Goal: Information Seeking & Learning: Learn about a topic

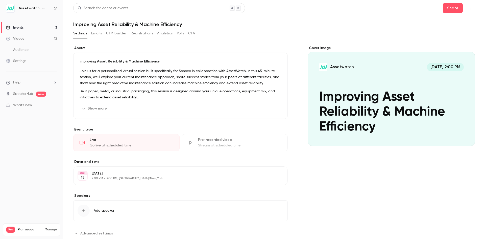
click at [111, 24] on h1 "Improving Asset Reliability & Machine Efficiency" at bounding box center [274, 24] width 402 height 6
drag, startPoint x: 184, startPoint y: 25, endPoint x: 73, endPoint y: 26, distance: 110.9
click at [73, 26] on main "Search for videos or events Share Improving Asset Reliability & Machine Efficie…" at bounding box center [274, 119] width 422 height 239
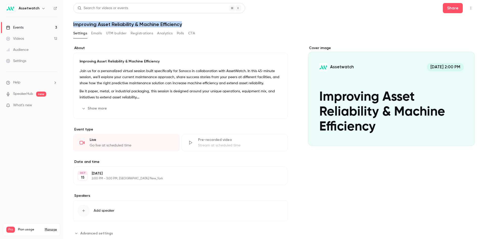
click at [168, 25] on h1 "Improving Asset Reliability & Machine Efficiency" at bounding box center [274, 24] width 402 height 6
